Goal: Find specific page/section: Find specific page/section

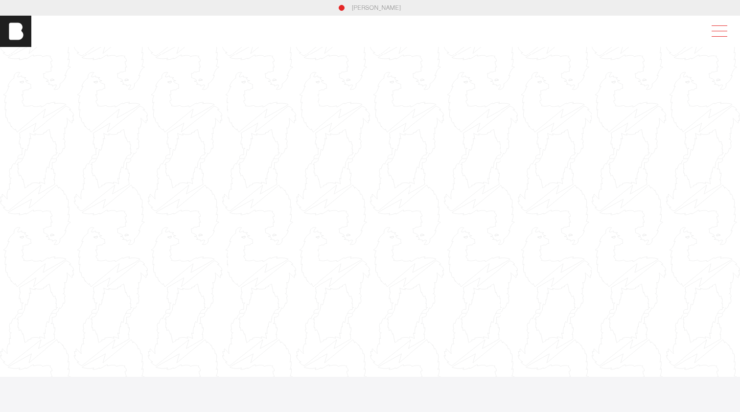
click at [713, 37] on span at bounding box center [717, 31] width 22 height 18
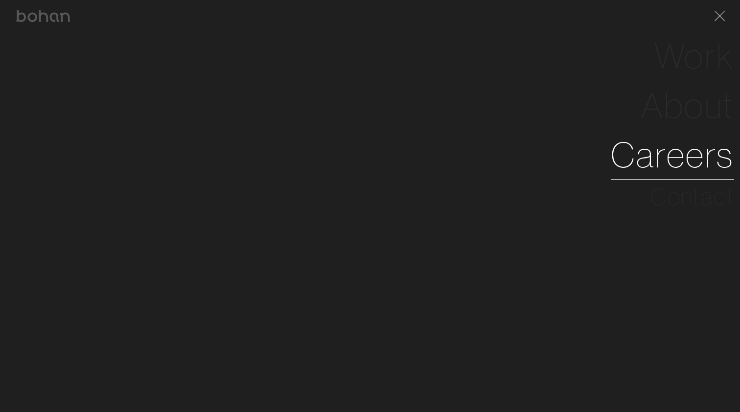
click at [677, 157] on link "Careers" at bounding box center [671, 154] width 123 height 49
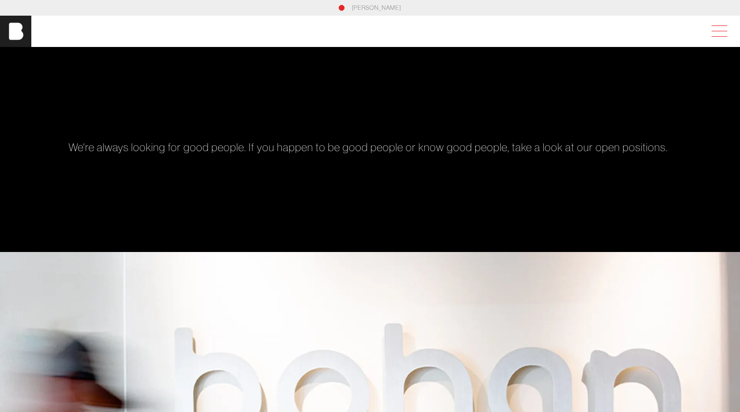
click at [715, 33] on span at bounding box center [717, 31] width 22 height 18
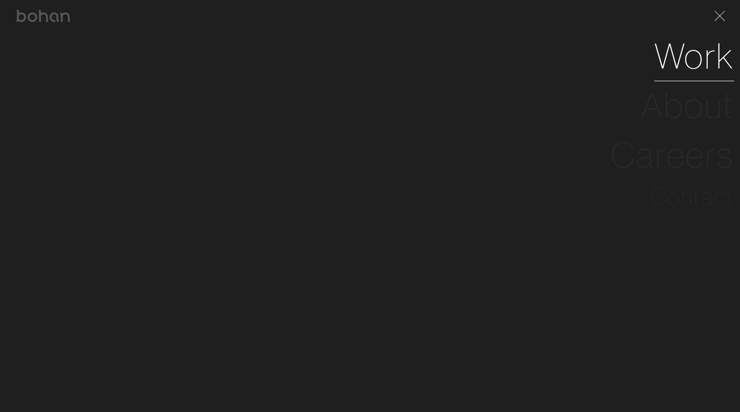
click at [681, 70] on link "Work" at bounding box center [694, 55] width 80 height 49
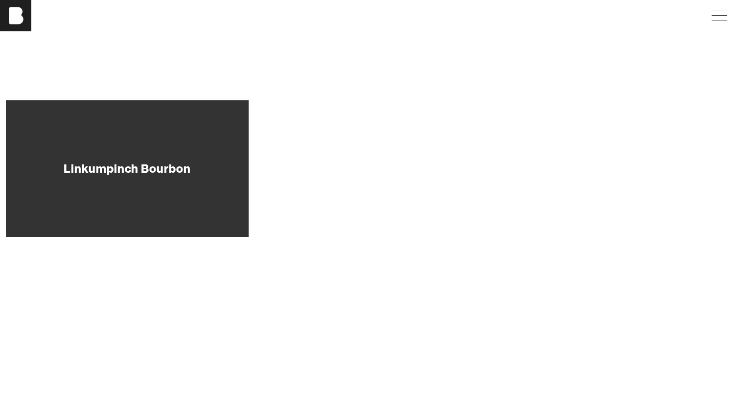
scroll to position [364, 0]
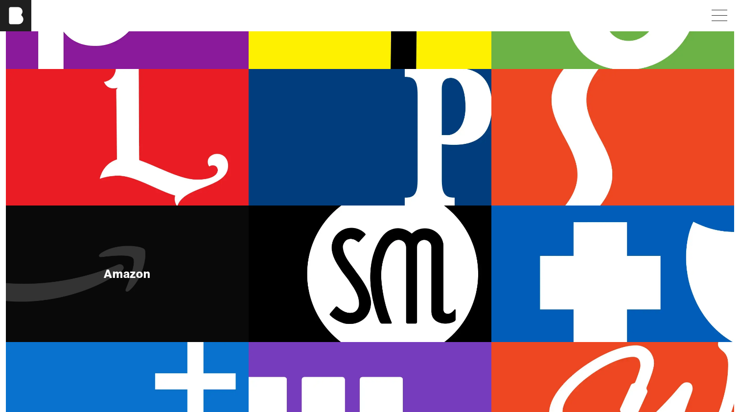
click at [222, 316] on div "Amazon" at bounding box center [127, 273] width 243 height 136
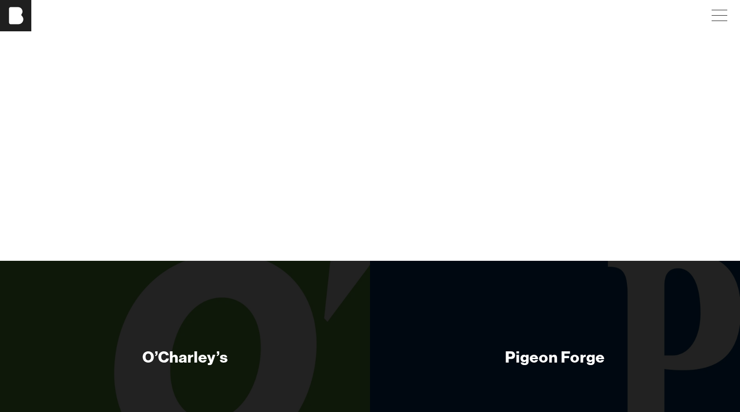
scroll to position [1237, 0]
